Goal: Information Seeking & Learning: Learn about a topic

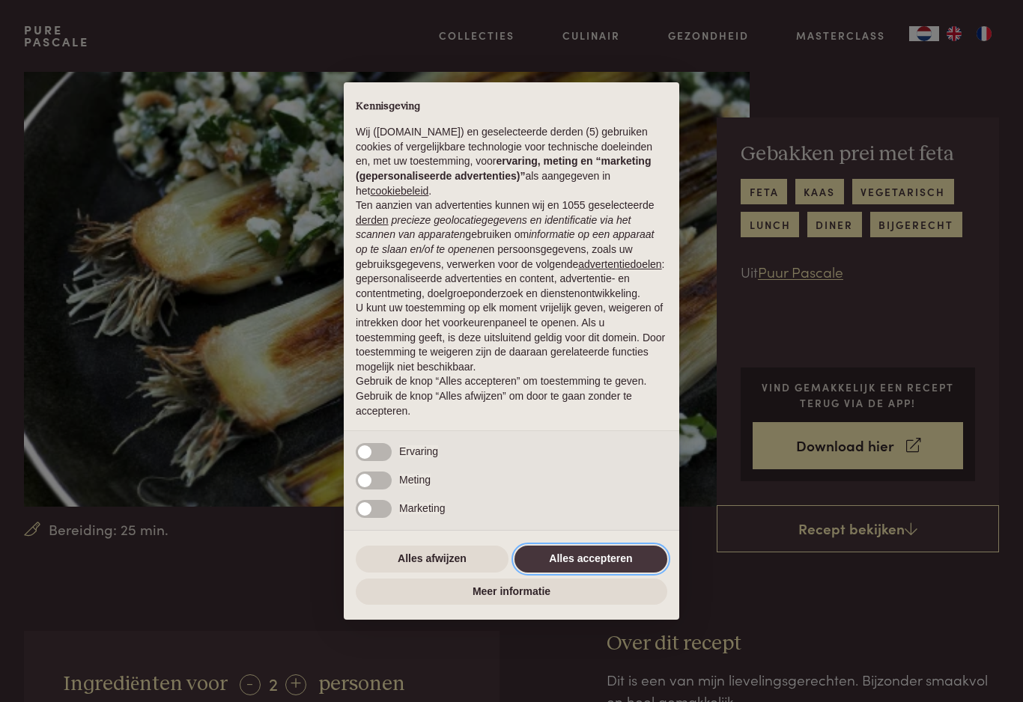
click at [594, 562] on button "Alles accepteren" at bounding box center [590, 559] width 153 height 27
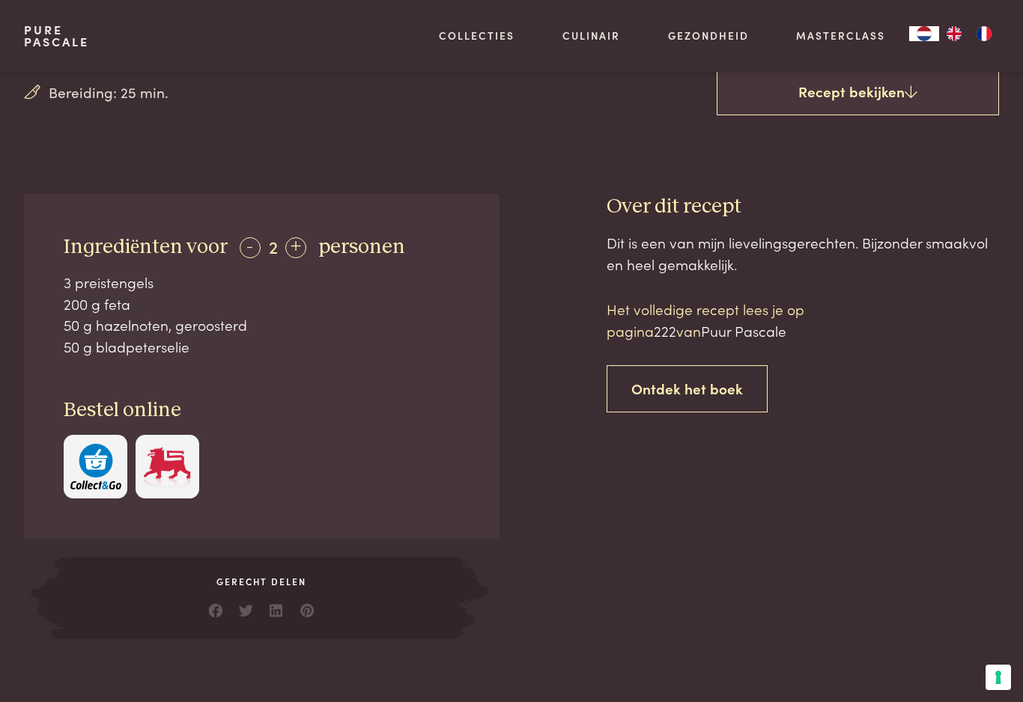
scroll to position [443, 0]
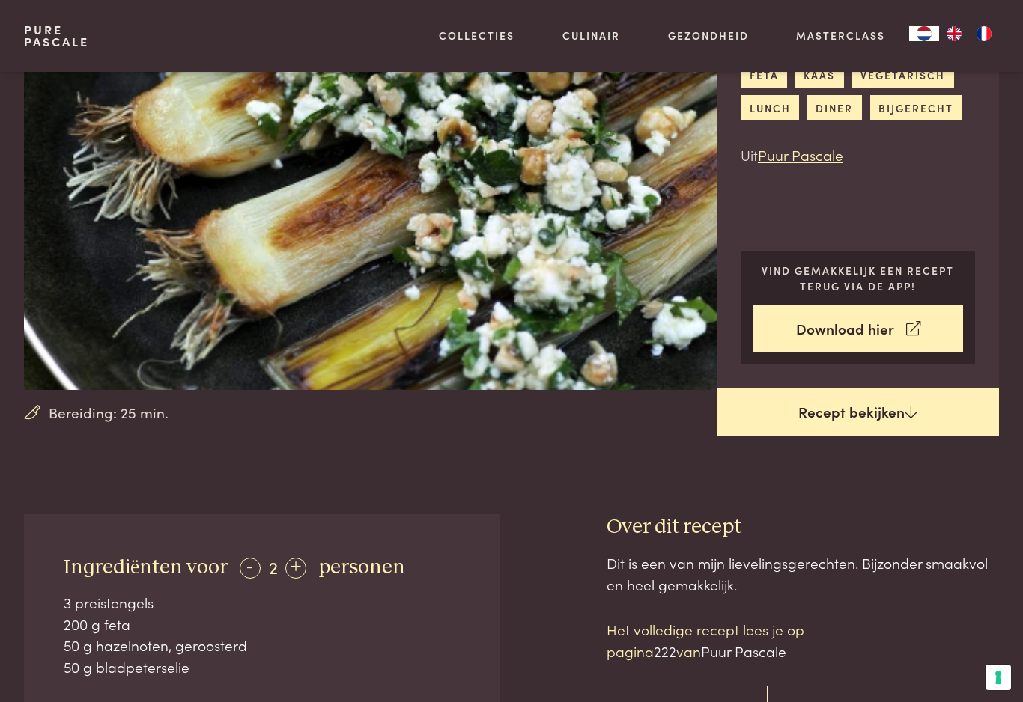
click at [837, 410] on link "Recept bekijken" at bounding box center [858, 413] width 282 height 48
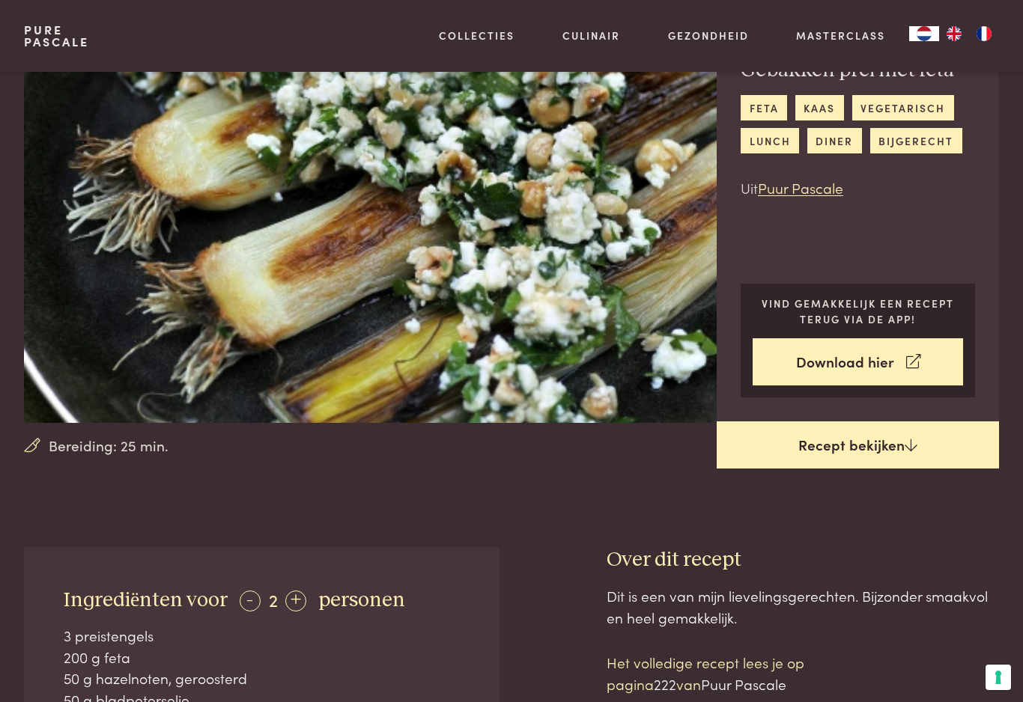
scroll to position [83, 0]
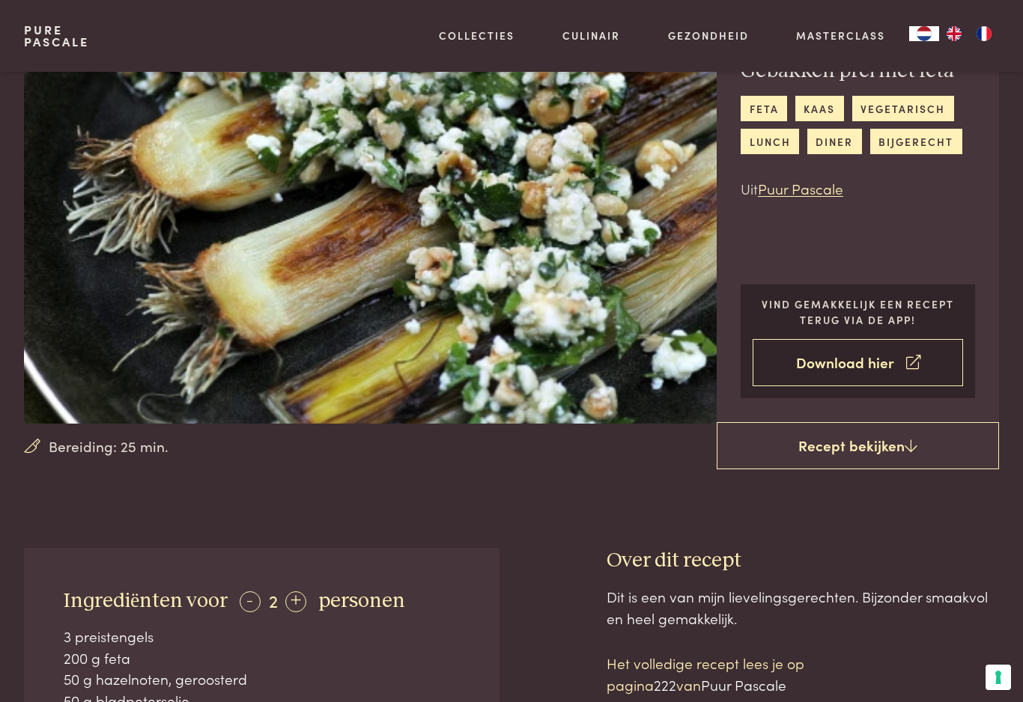
click at [853, 359] on link "Download hier" at bounding box center [858, 362] width 210 height 47
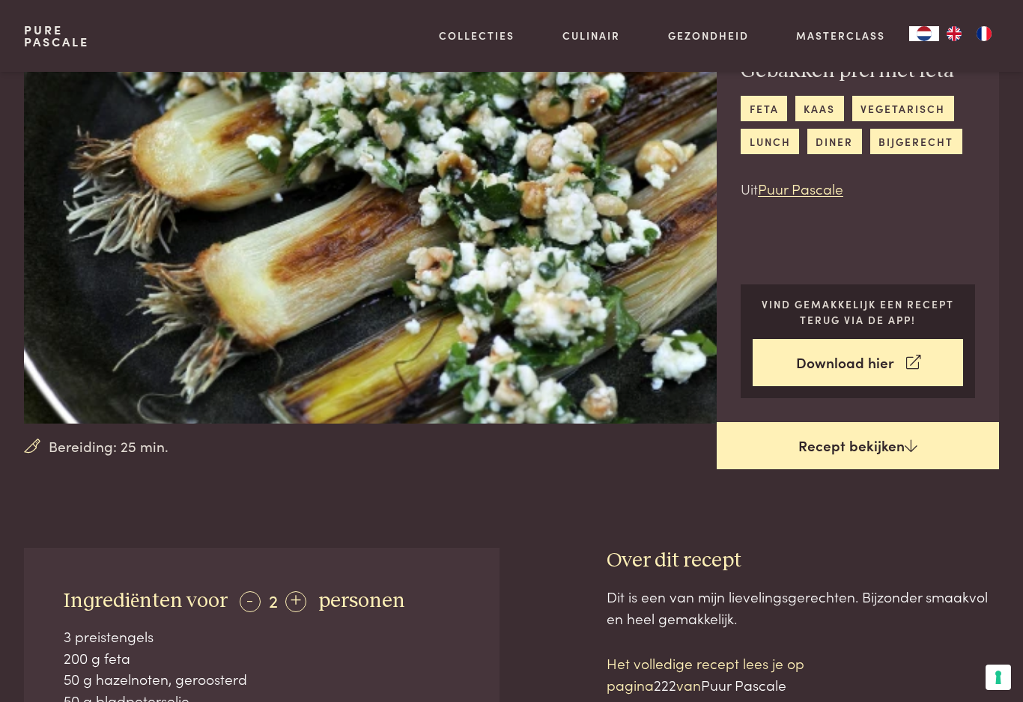
click at [845, 448] on link "Recept bekijken" at bounding box center [858, 446] width 282 height 48
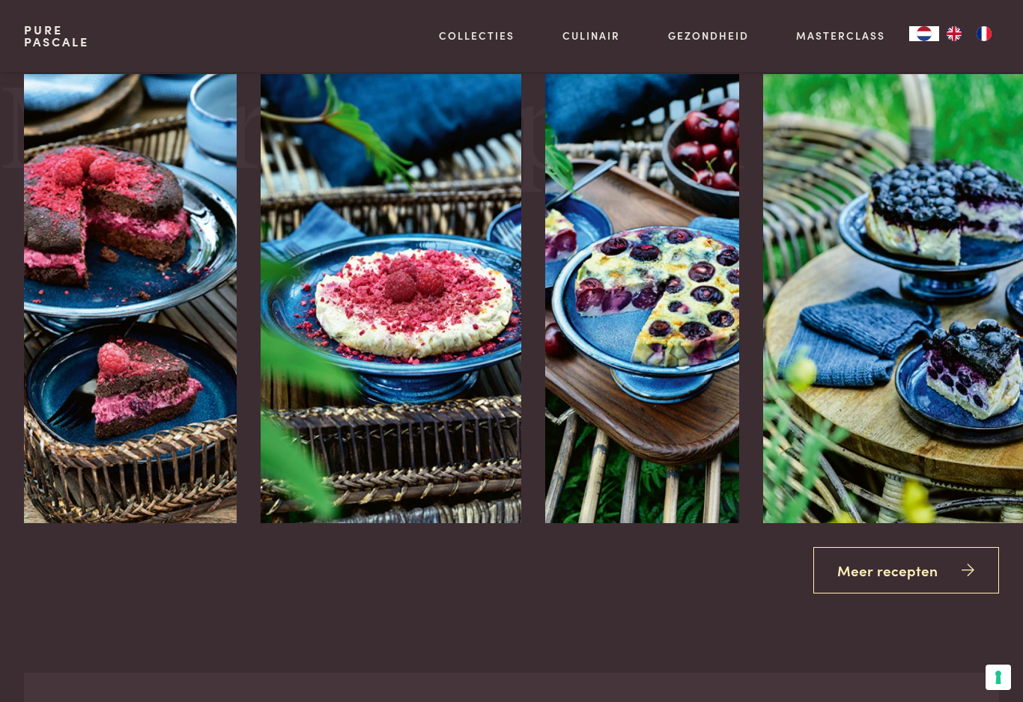
scroll to position [1856, 0]
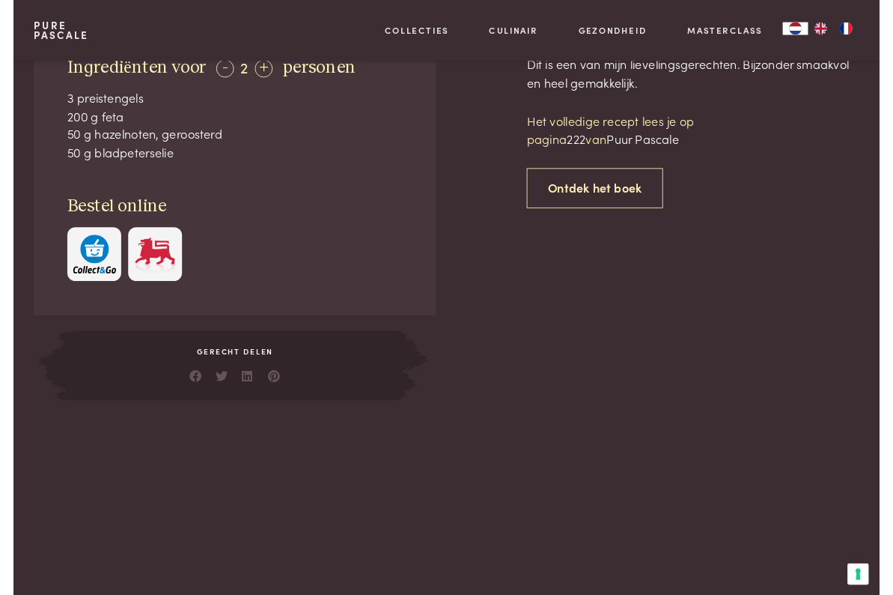
scroll to position [832, 0]
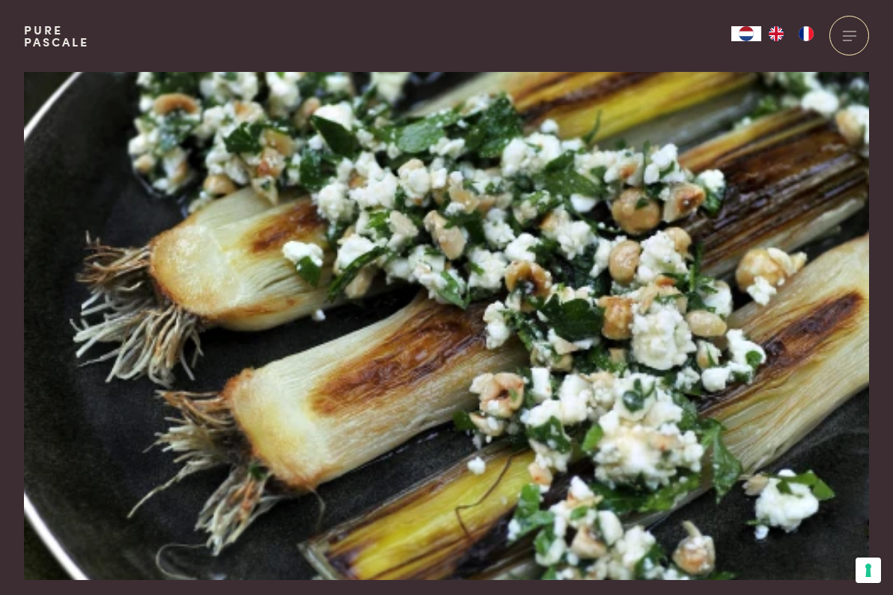
click at [125, 34] on div "Pure Pascale Collecties Kitchenware Tableware Bathroom Interior Inspiratie Alle…" at bounding box center [446, 36] width 845 height 72
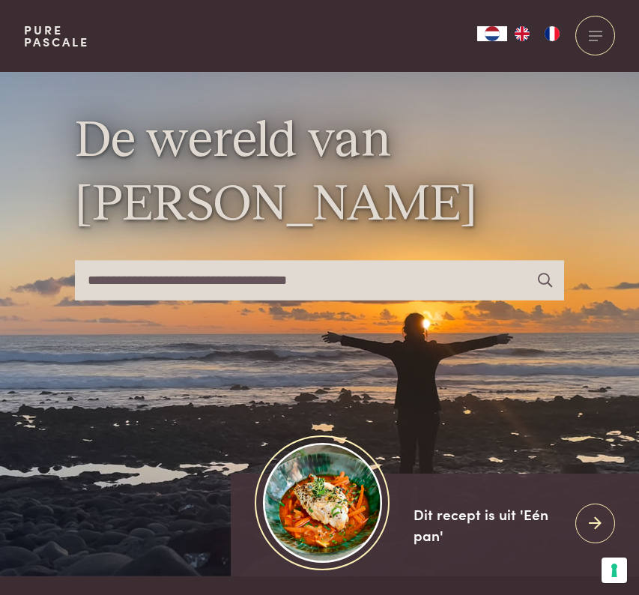
click at [186, 294] on input "text" at bounding box center [319, 281] width 488 height 40
type input "**********"
